Goal: Information Seeking & Learning: Learn about a topic

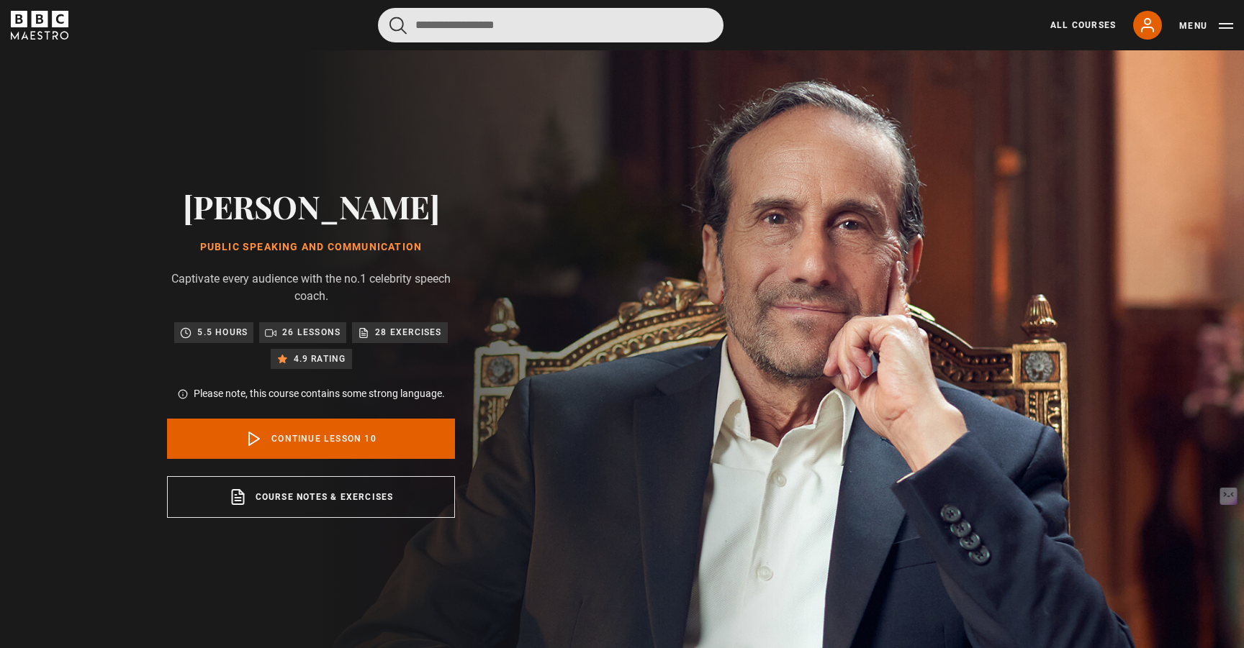
click at [519, 24] on input "Search" at bounding box center [550, 25] width 345 height 35
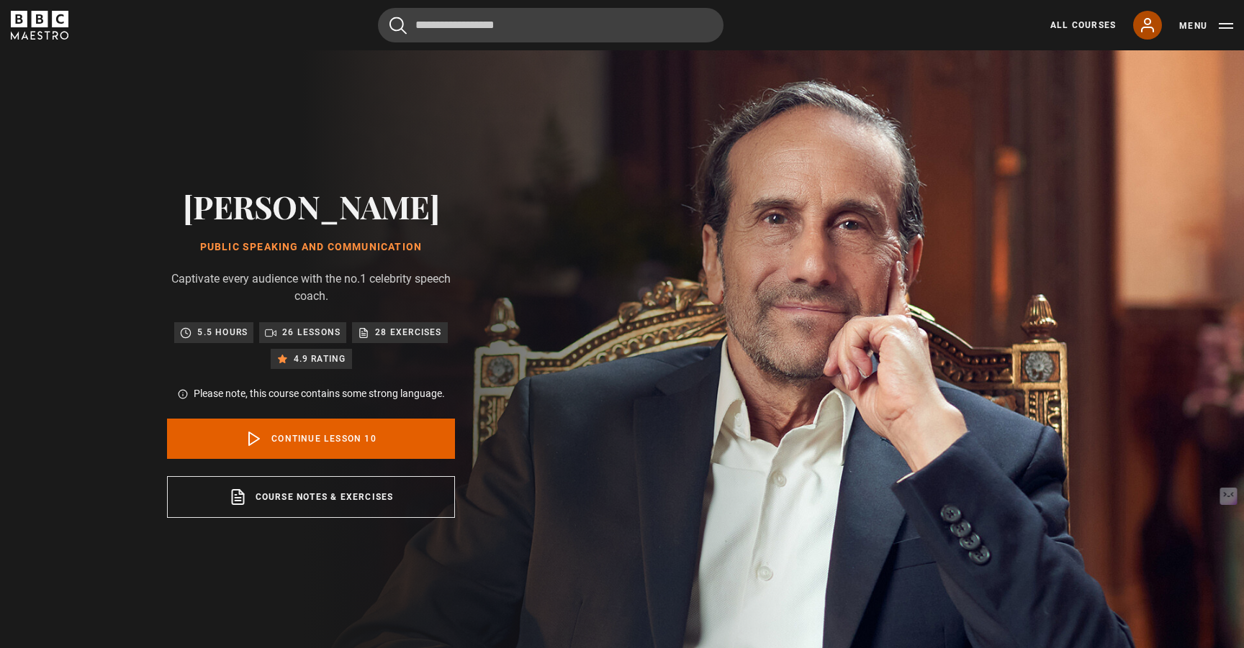
click at [1149, 22] on icon at bounding box center [1147, 25] width 17 height 17
click at [1072, 21] on link "All Courses" at bounding box center [1082, 25] width 65 height 13
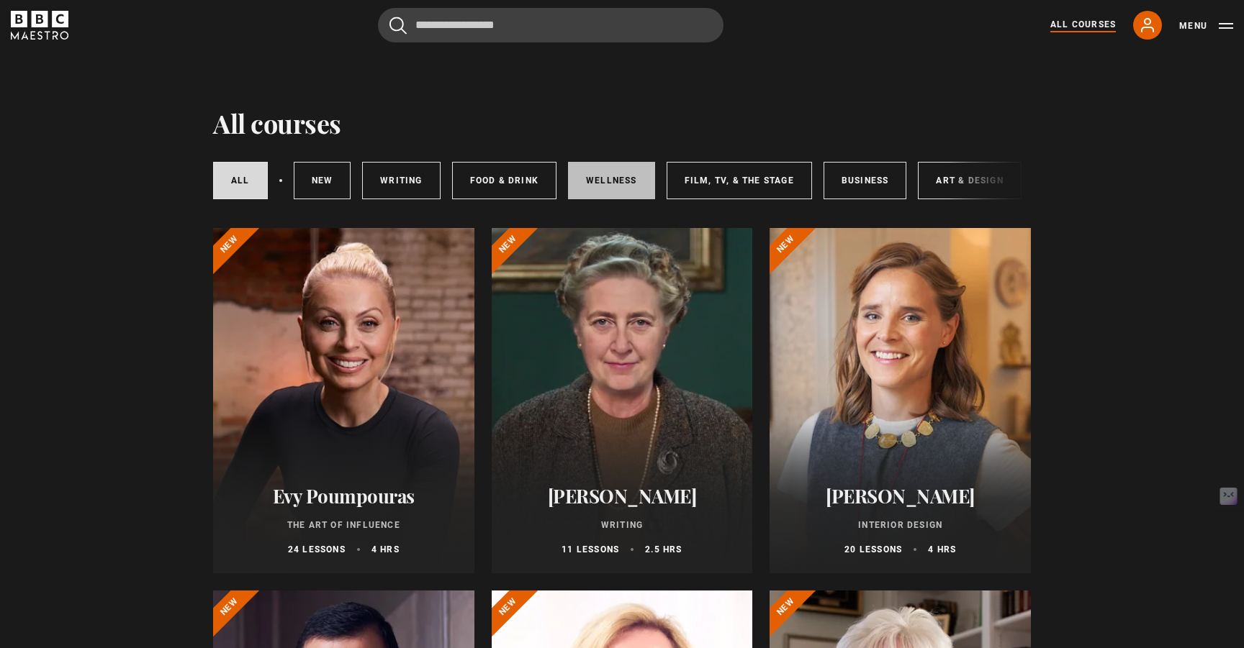
click at [597, 173] on link "Wellness" at bounding box center [611, 180] width 87 height 37
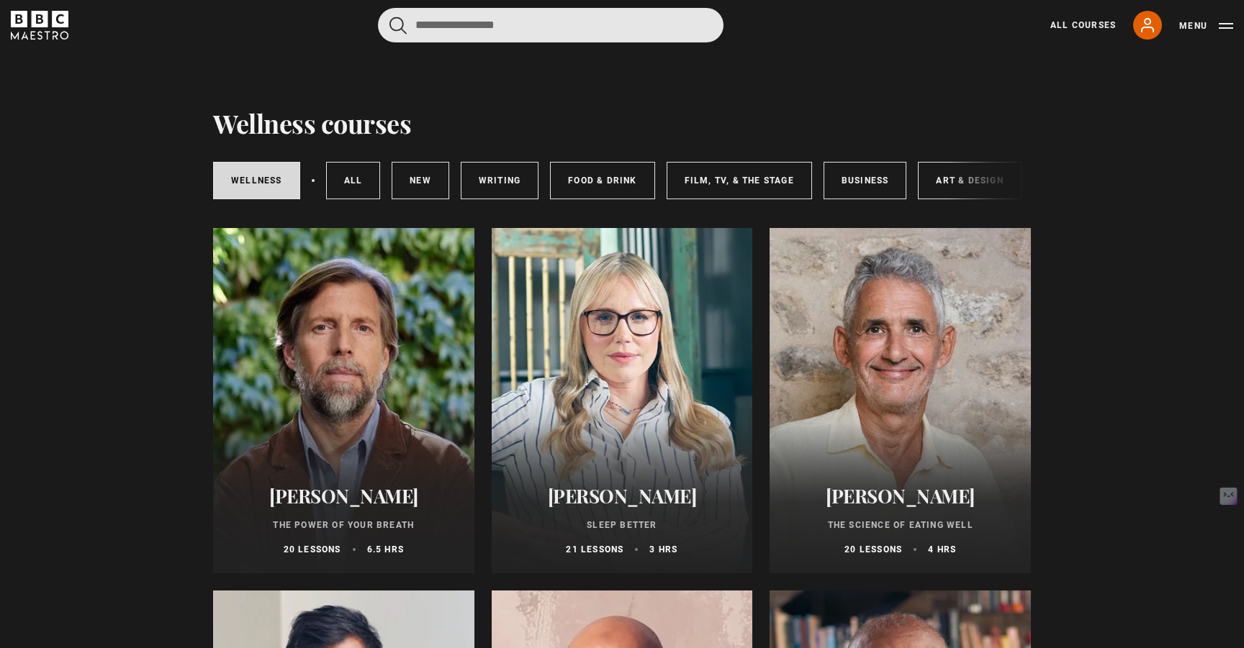
click at [625, 37] on input "Search" at bounding box center [550, 25] width 345 height 35
type input "******"
click at [389, 17] on button "submit" at bounding box center [397, 26] width 17 height 18
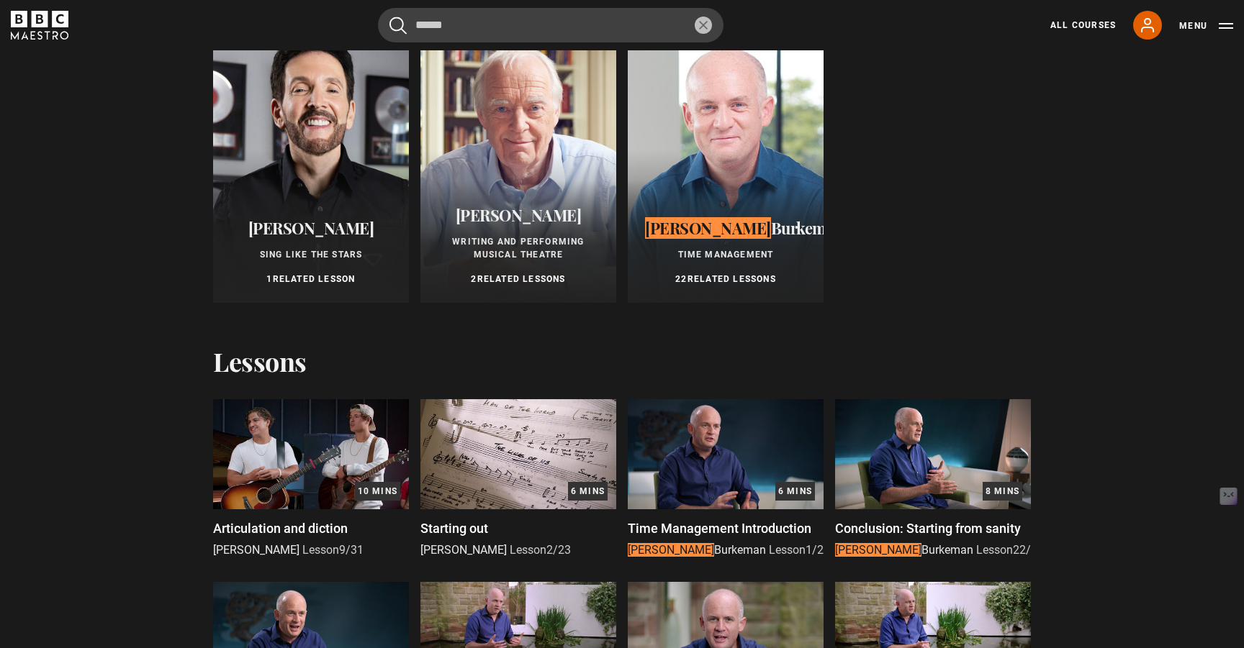
scroll to position [131, 0]
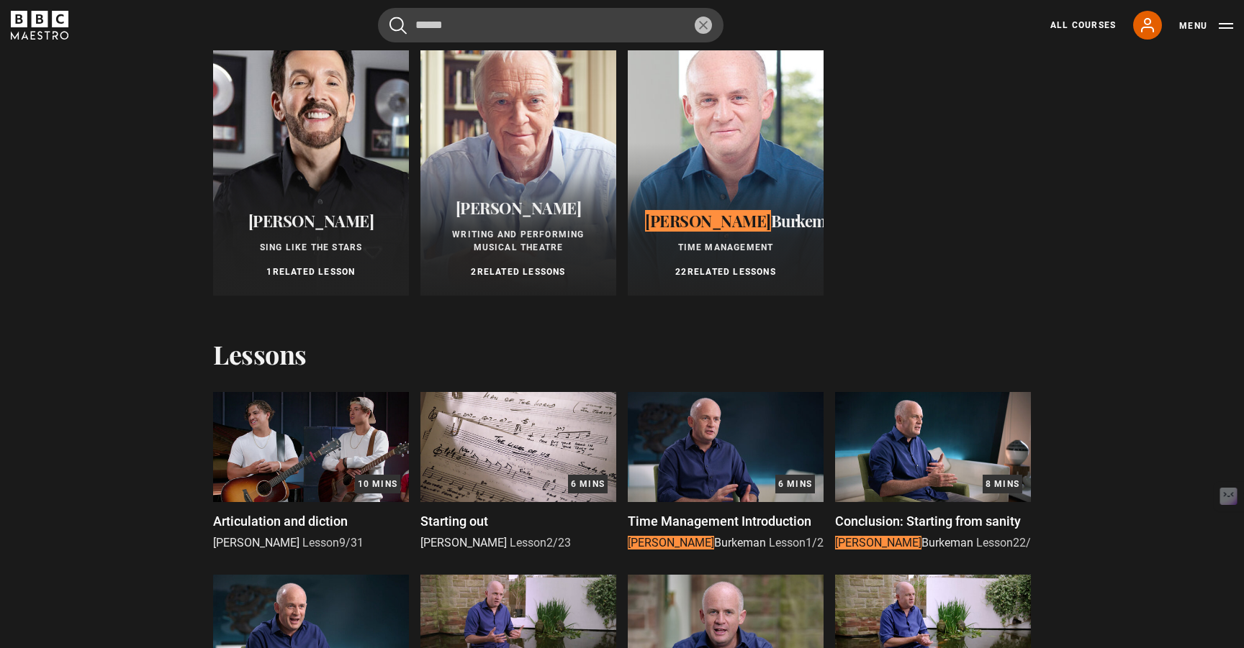
click at [715, 166] on div at bounding box center [726, 154] width 196 height 281
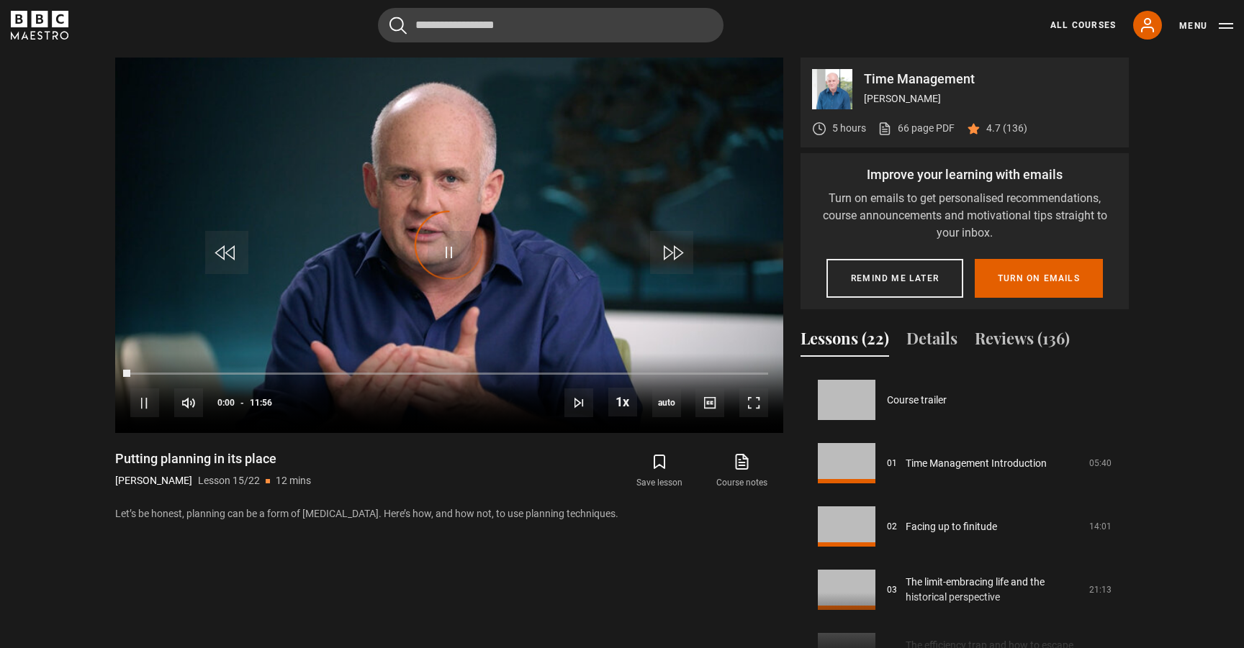
scroll to position [887, 0]
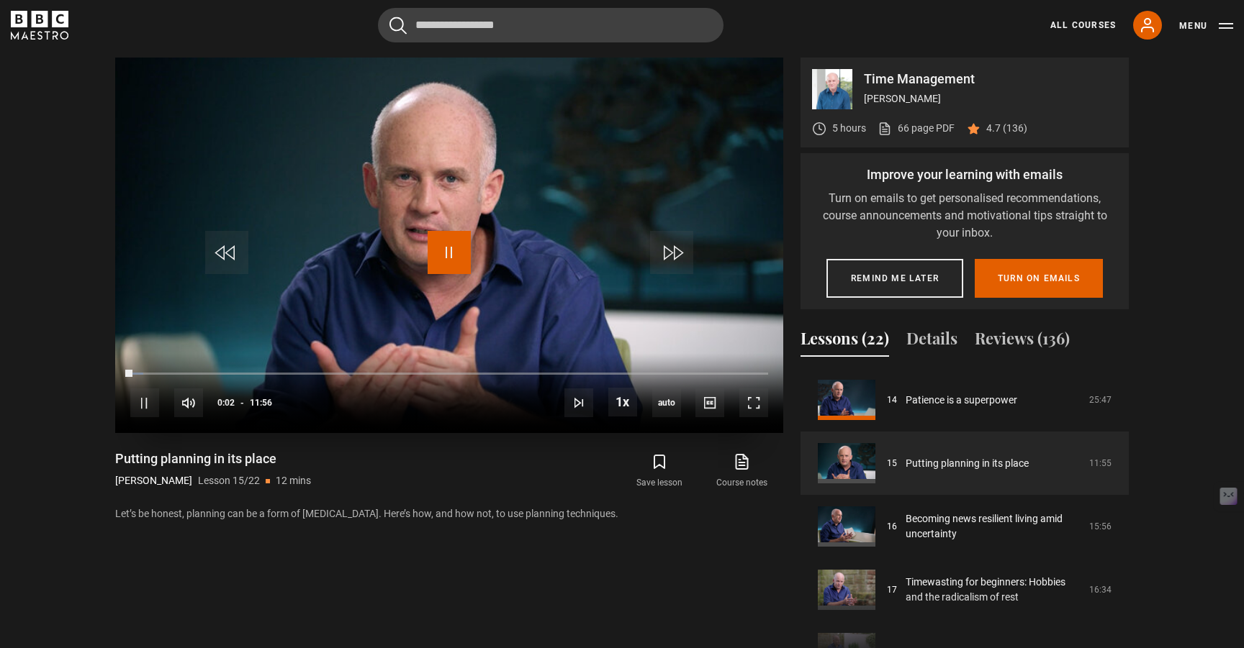
click at [453, 252] on span "Video Player" at bounding box center [448, 252] width 43 height 43
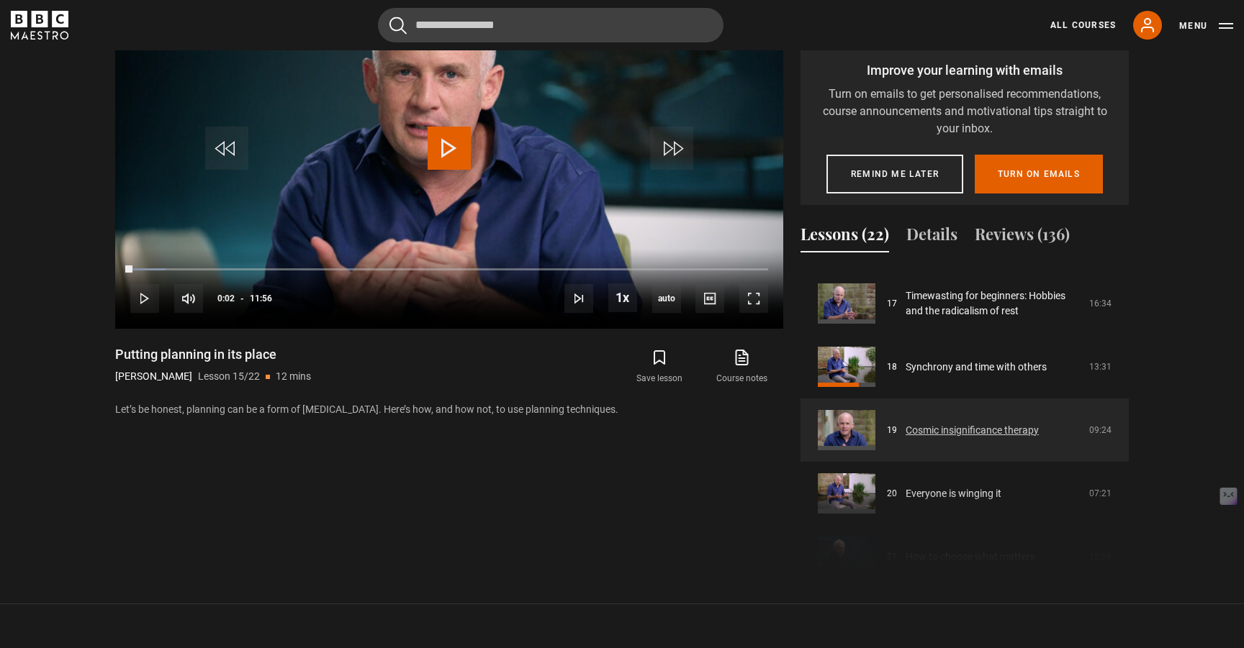
scroll to position [1056, 0]
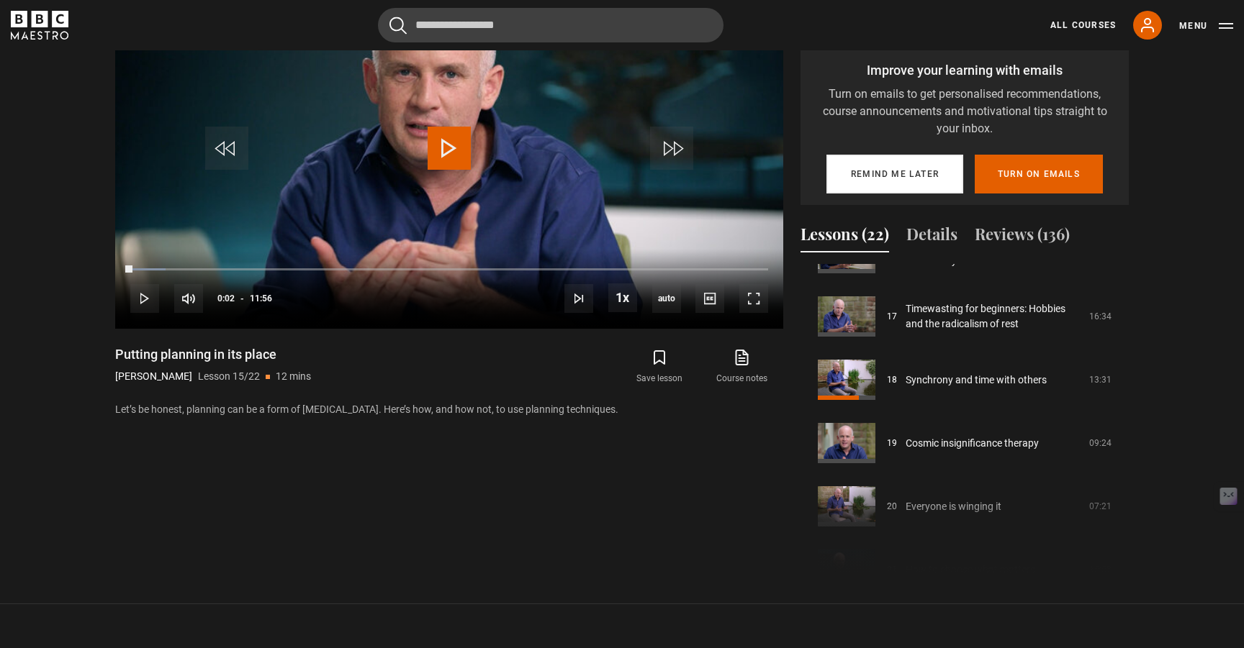
click at [913, 166] on button "Remind me later" at bounding box center [894, 174] width 137 height 39
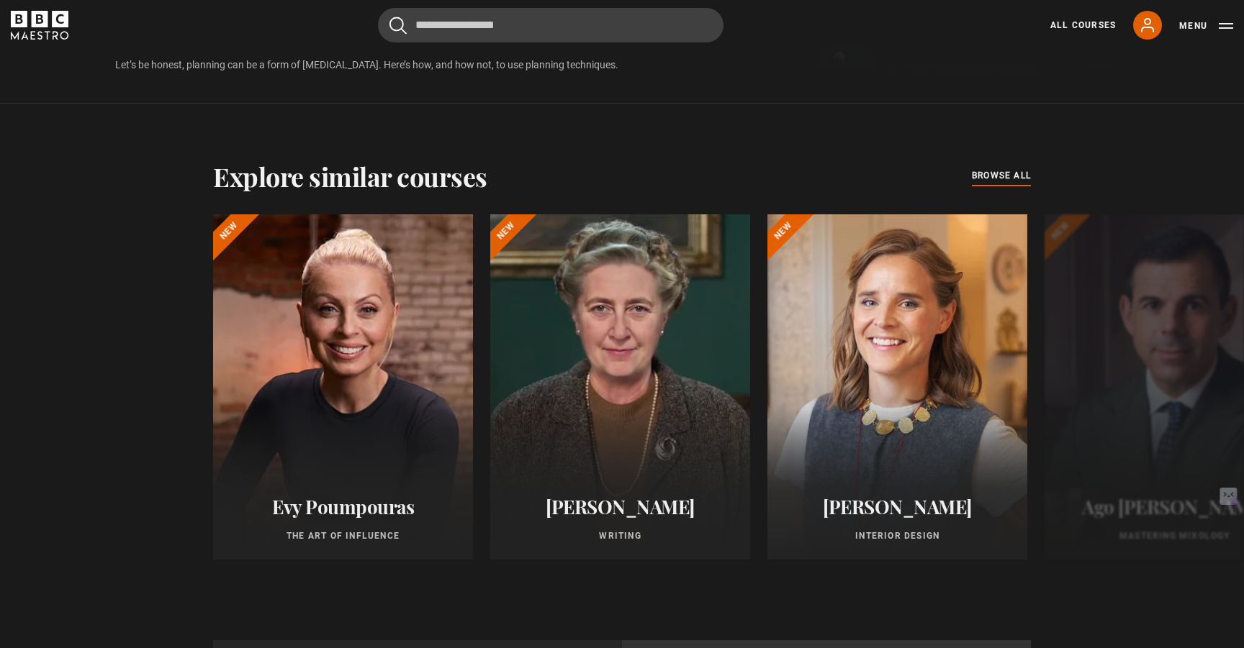
scroll to position [1105, 0]
